Goal: Transaction & Acquisition: Purchase product/service

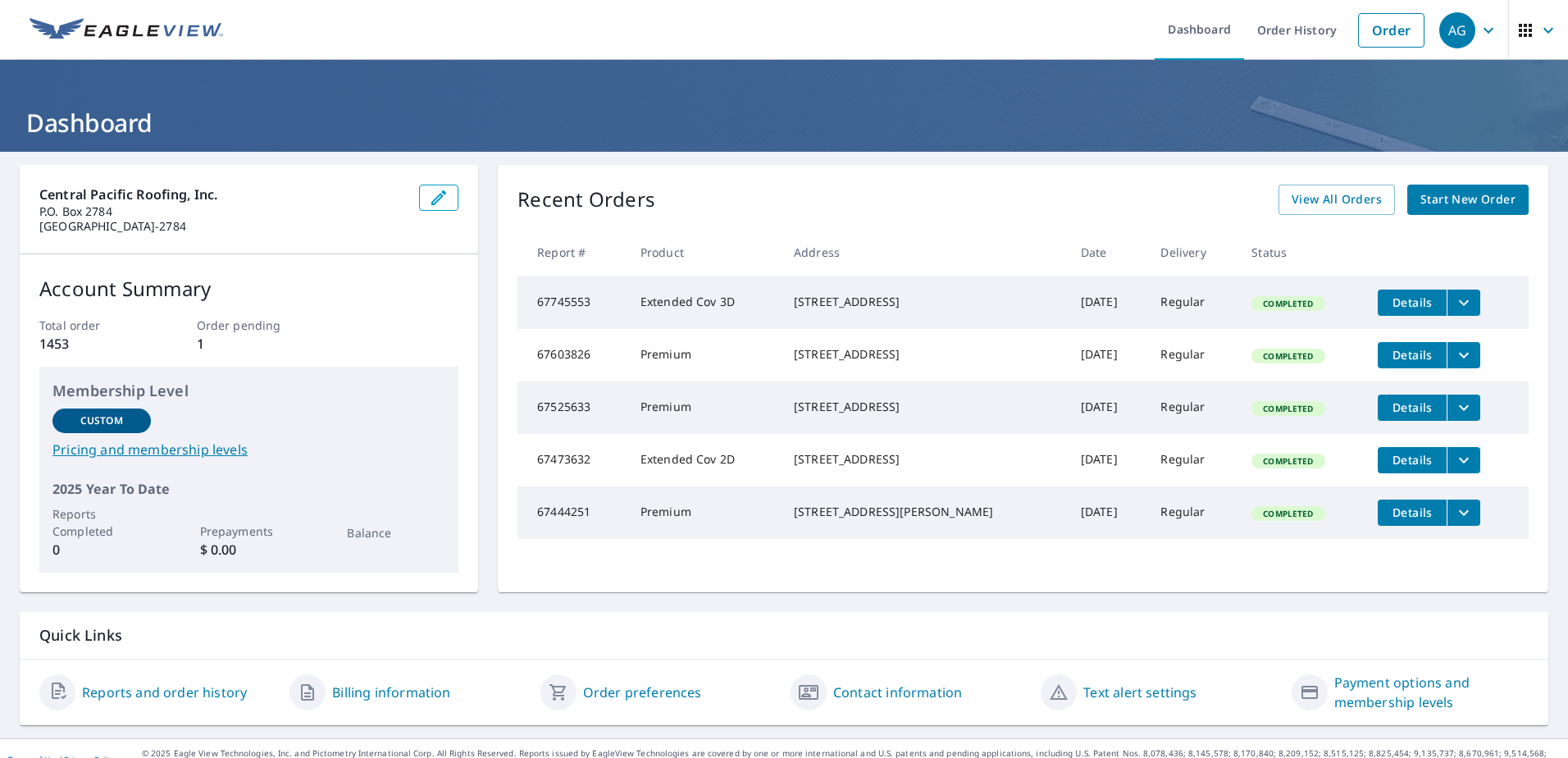
scroll to position [23, 0]
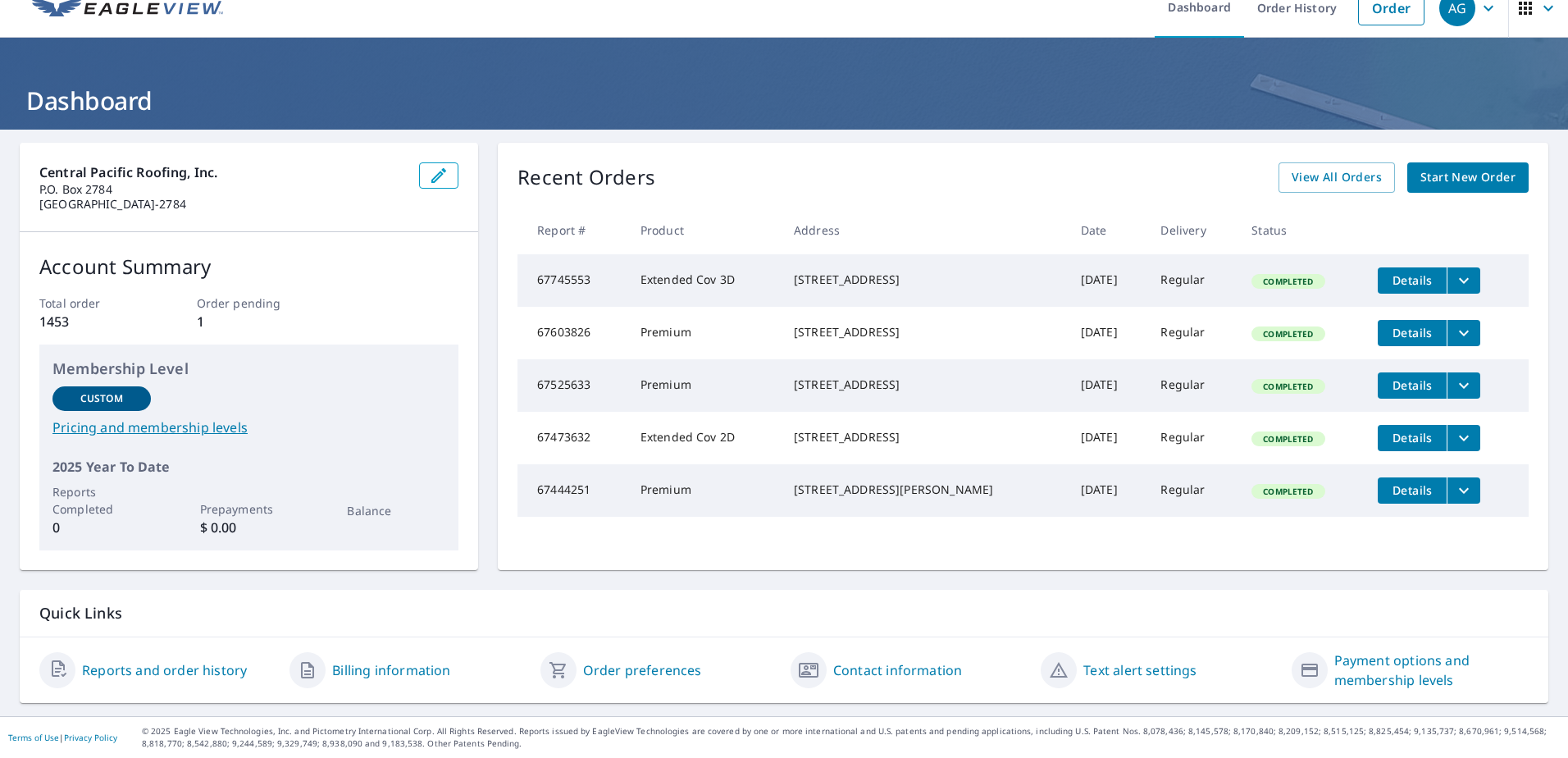
click at [155, 671] on link "Reports and order history" at bounding box center [164, 670] width 165 height 20
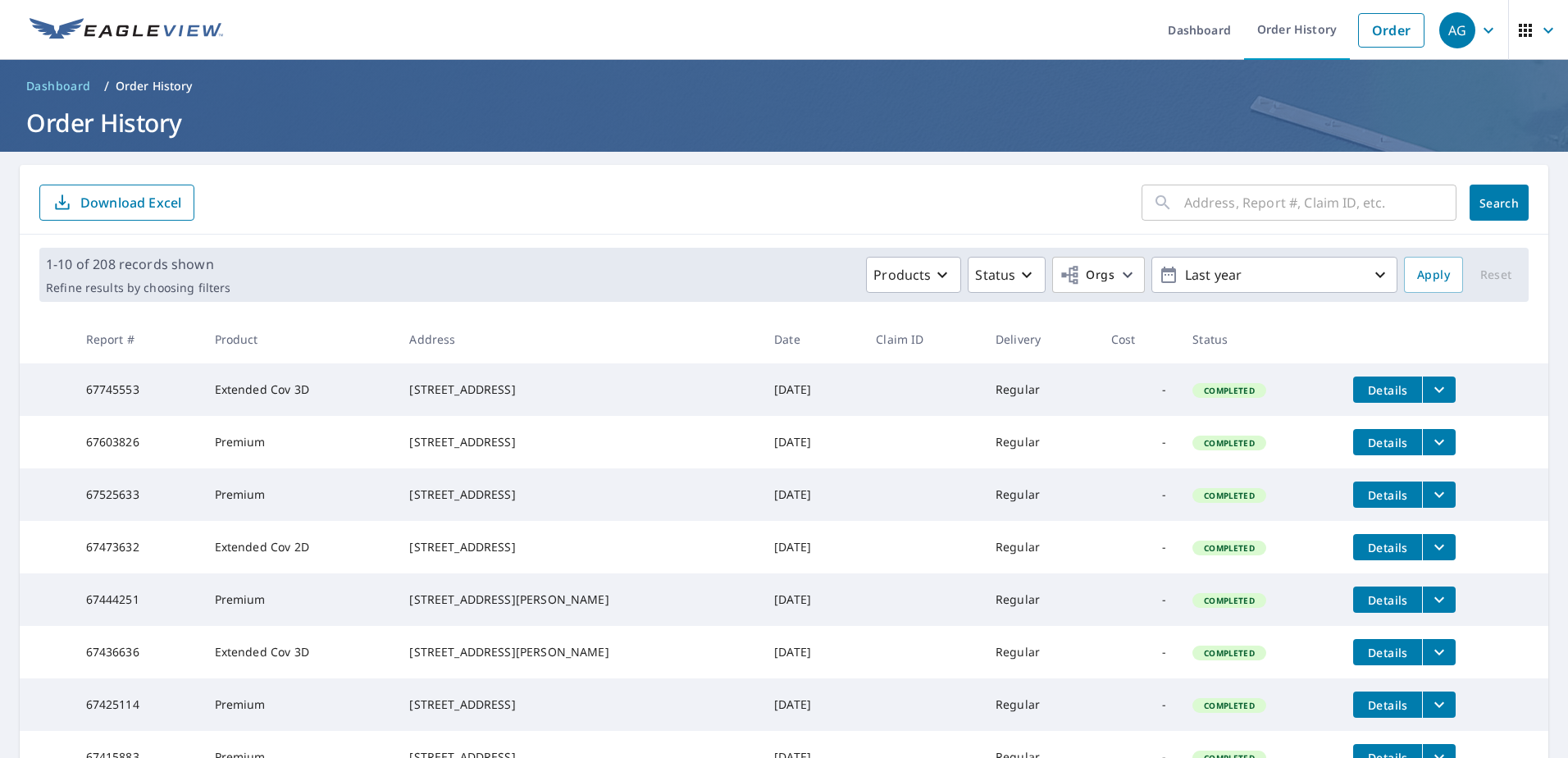
click at [1218, 208] on input "text" at bounding box center [1320, 202] width 273 height 46
type input "5031 San Juan Avenue"
click at [1509, 204] on button "Search" at bounding box center [1499, 202] width 59 height 36
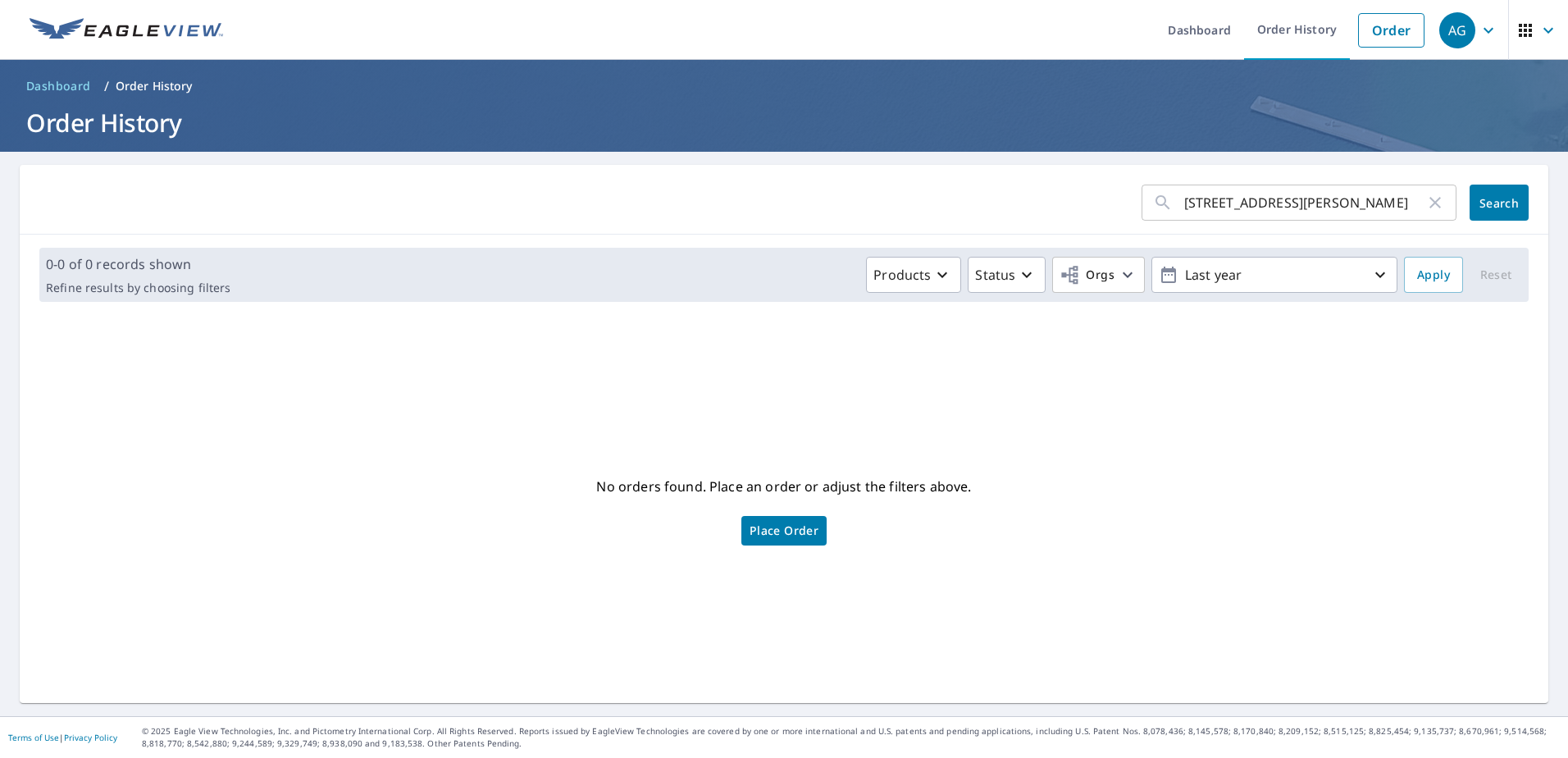
click at [777, 532] on span "Place Order" at bounding box center [784, 531] width 69 height 8
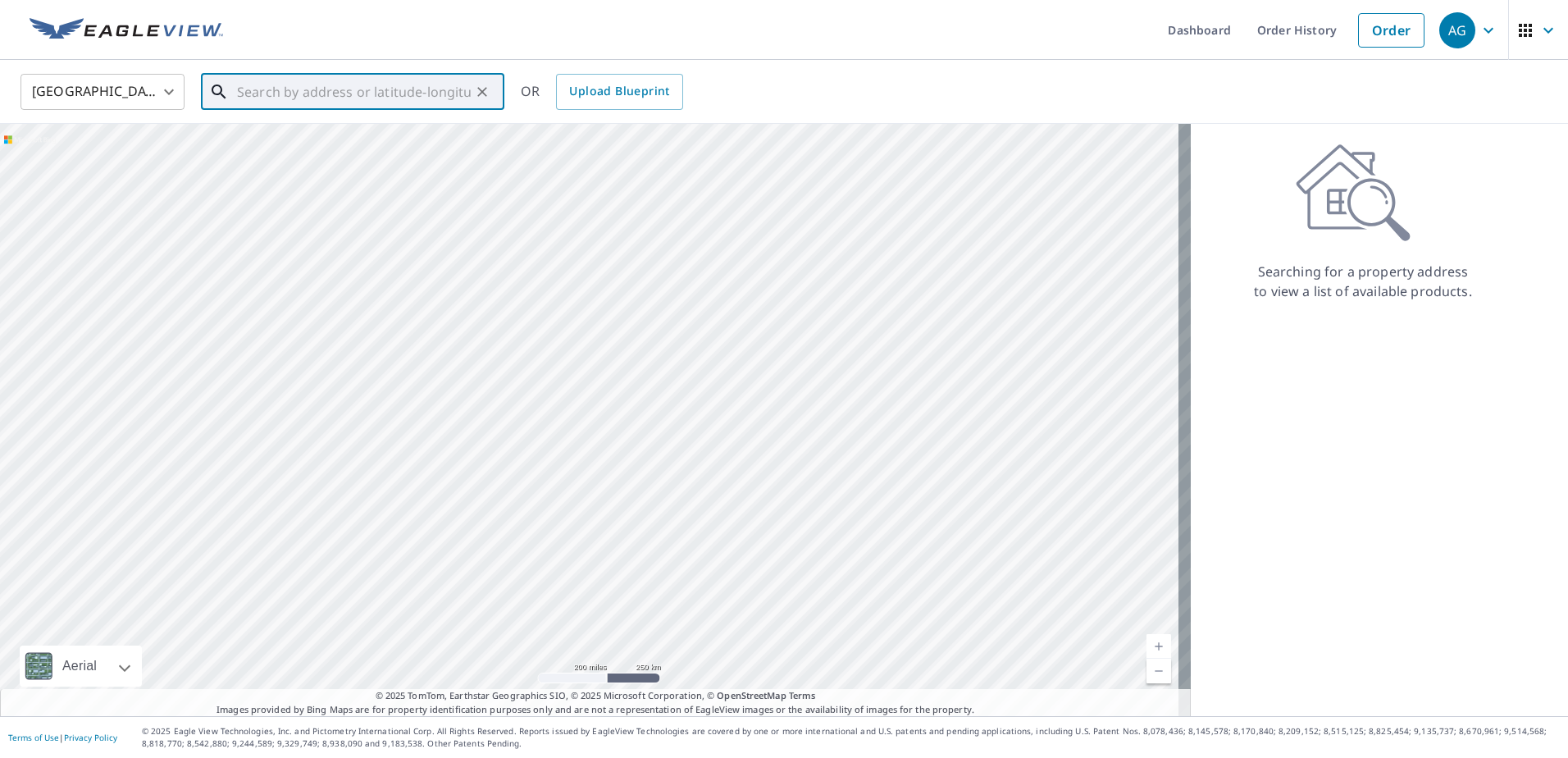
click at [284, 89] on input "text" at bounding box center [353, 92] width 233 height 46
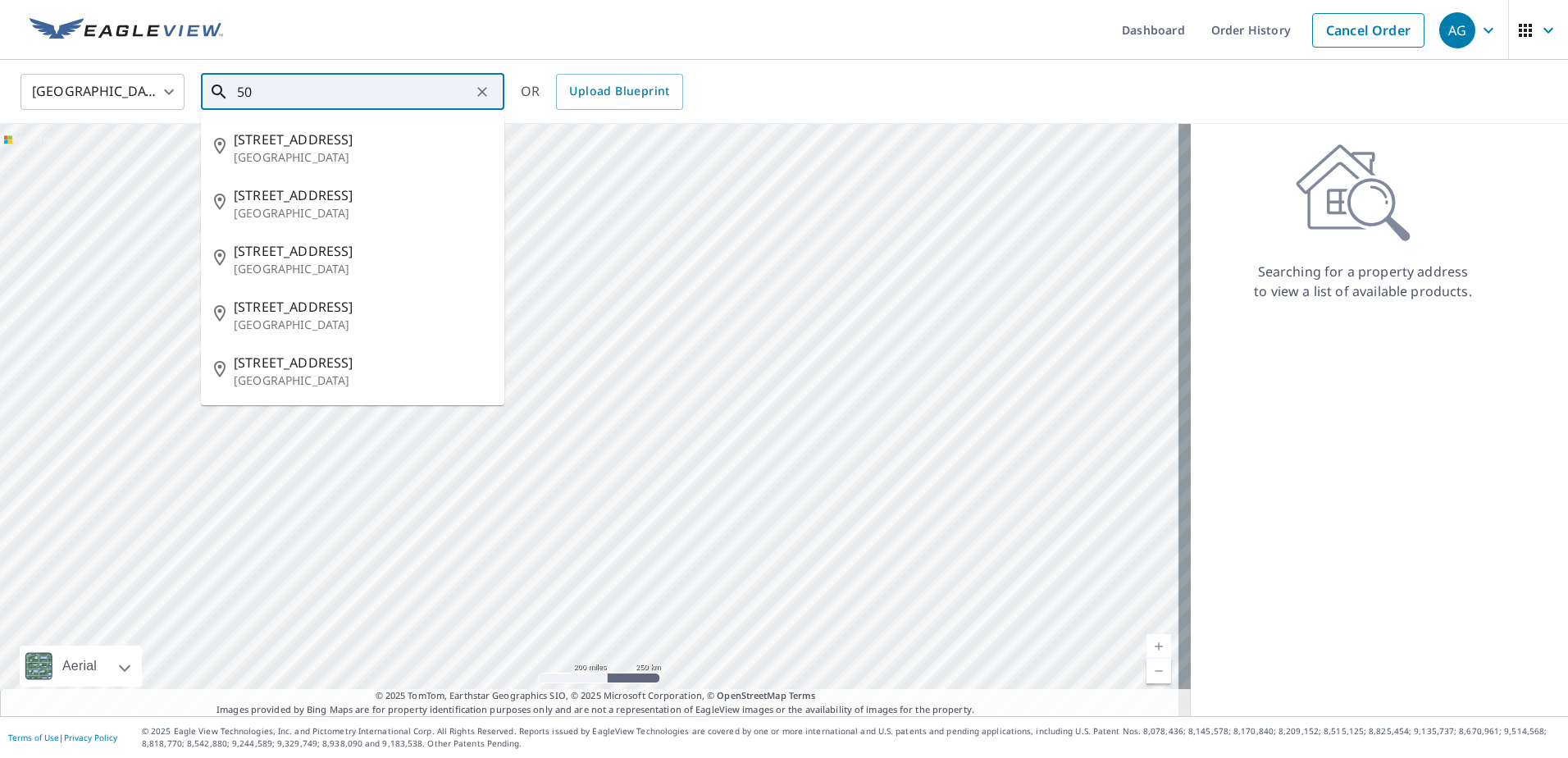
type input "5"
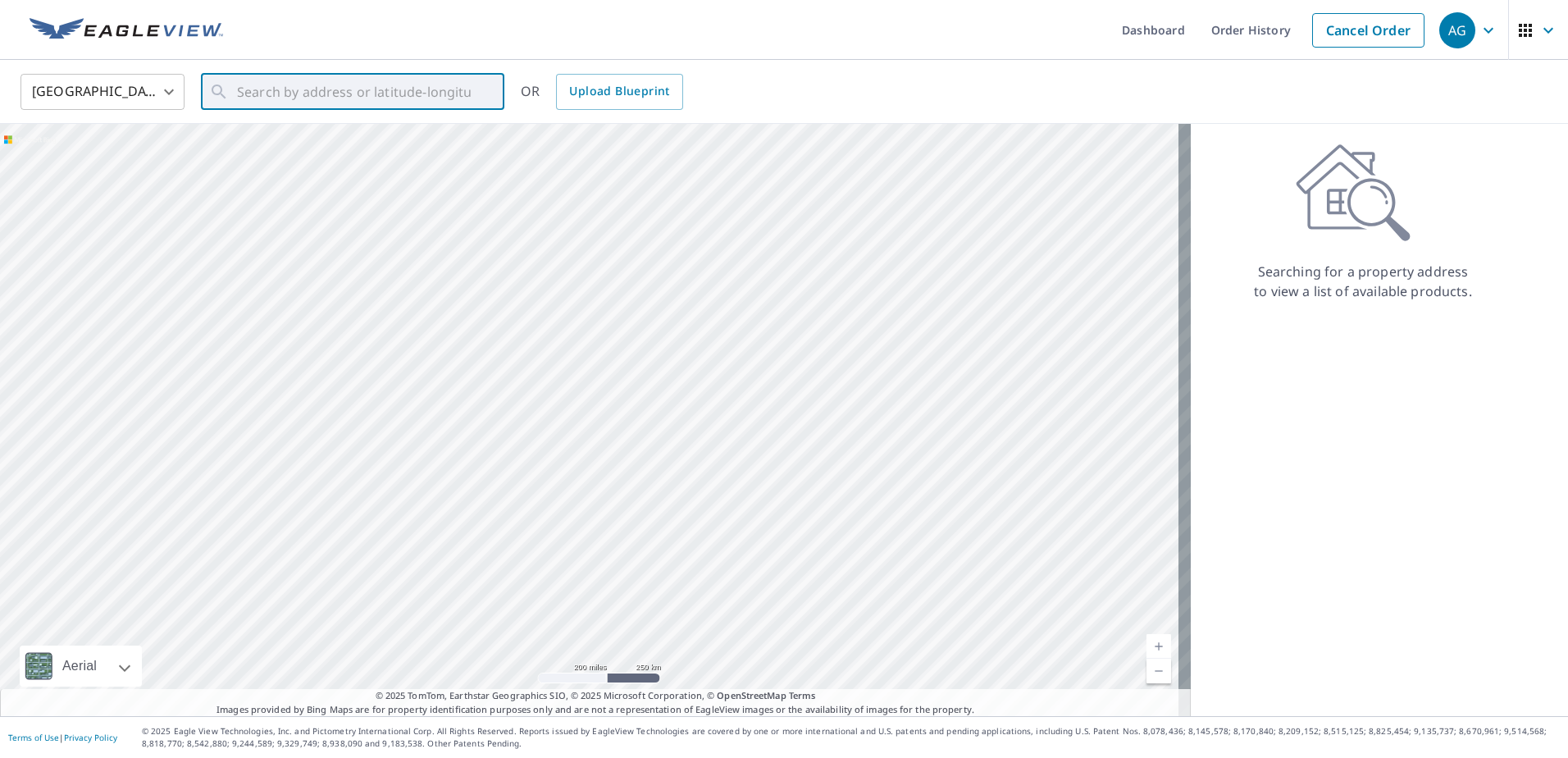
click at [1479, 36] on icon "button" at bounding box center [1489, 31] width 20 height 20
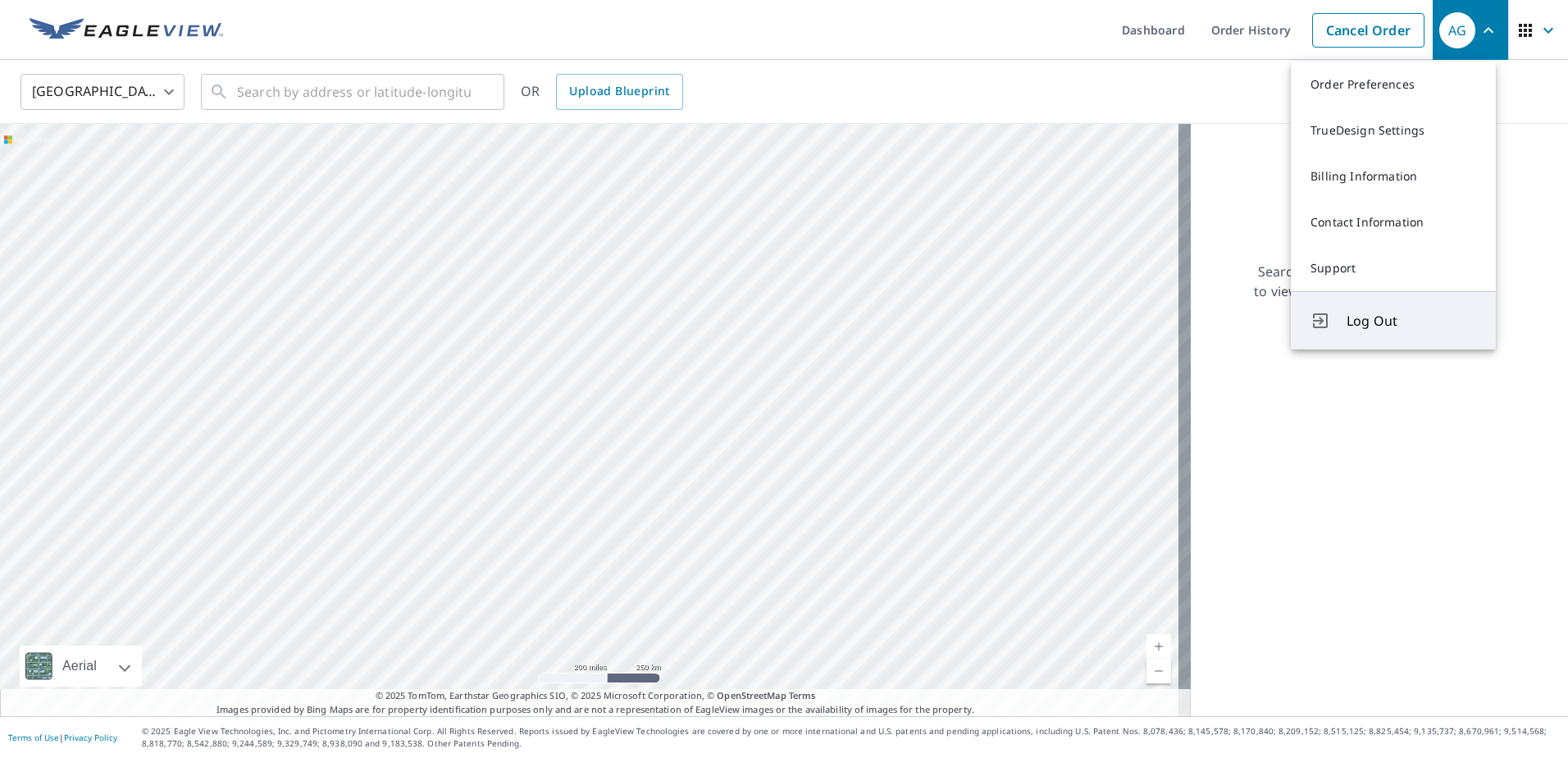
click at [1378, 335] on button "Log Out" at bounding box center [1394, 320] width 205 height 58
